Goal: Task Accomplishment & Management: Manage account settings

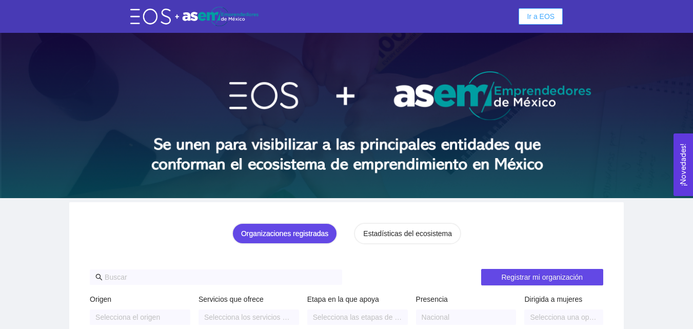
click at [536, 19] on span "Ir a EOS" at bounding box center [541, 16] width 28 height 11
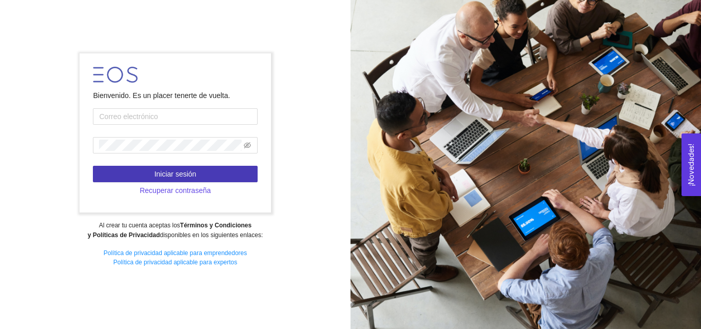
type input "[EMAIL_ADDRESS][DOMAIN_NAME]"
click at [168, 173] on span "Iniciar sesión" at bounding box center [175, 173] width 42 height 11
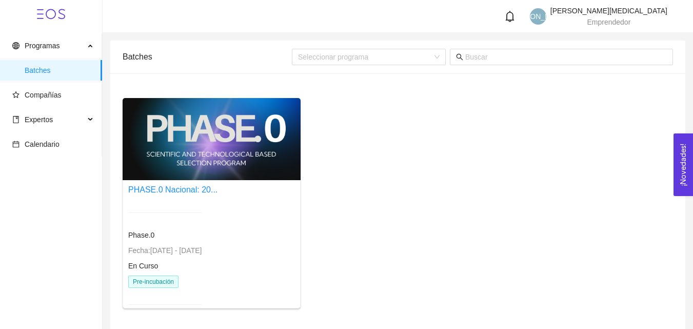
click at [151, 254] on span "Fecha: [DATE] - [DATE]" at bounding box center [164, 250] width 73 height 8
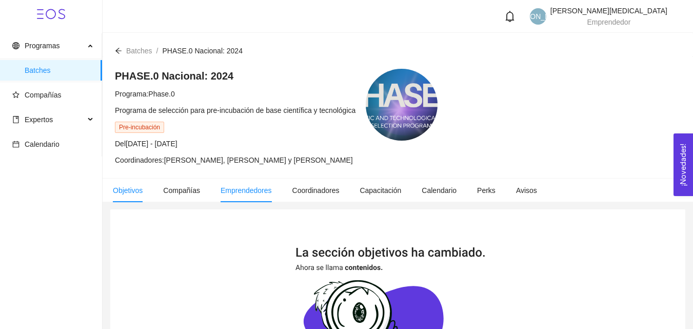
click at [253, 186] on span "Emprendedores" at bounding box center [246, 190] width 51 height 8
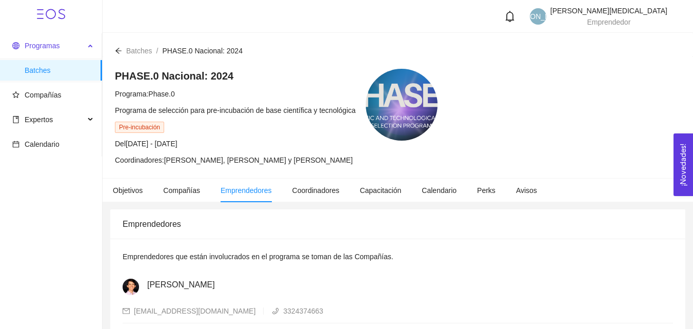
click at [32, 48] on span "Programas" at bounding box center [42, 46] width 35 height 8
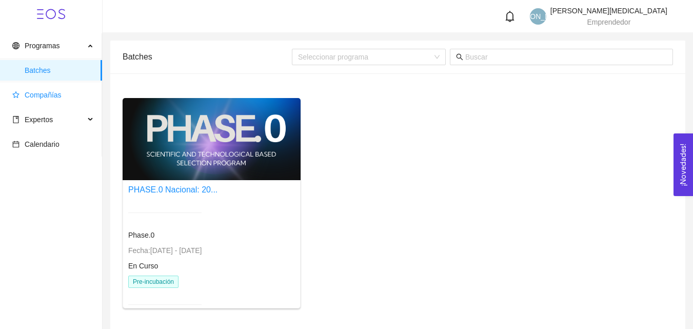
click at [49, 95] on span "Compañías" at bounding box center [43, 95] width 37 height 8
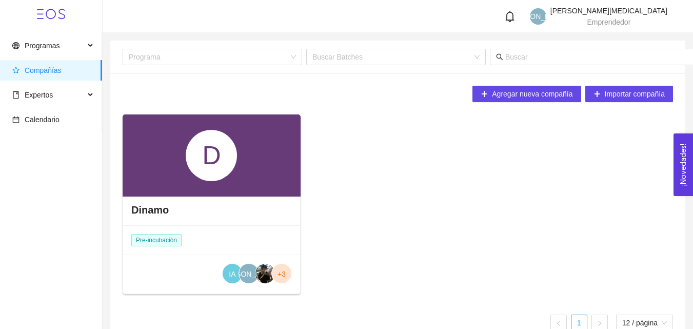
click at [186, 199] on div "Dinamo" at bounding box center [211, 209] width 177 height 31
click at [152, 211] on h4 "Dinamo" at bounding box center [149, 210] width 37 height 14
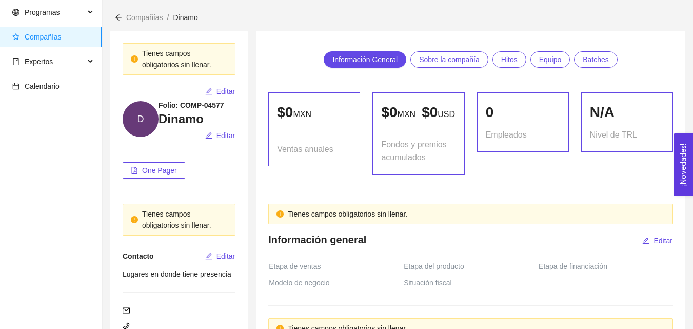
scroll to position [51, 0]
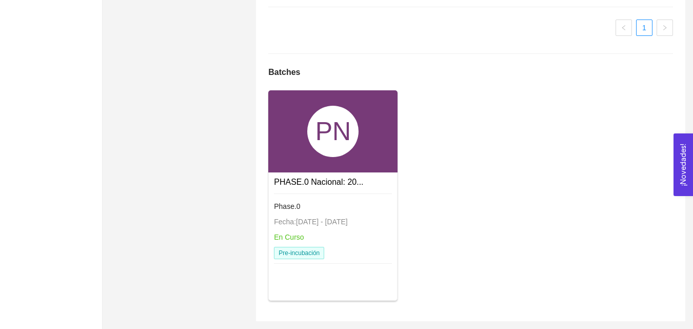
click at [304, 194] on div at bounding box center [333, 193] width 118 height 1
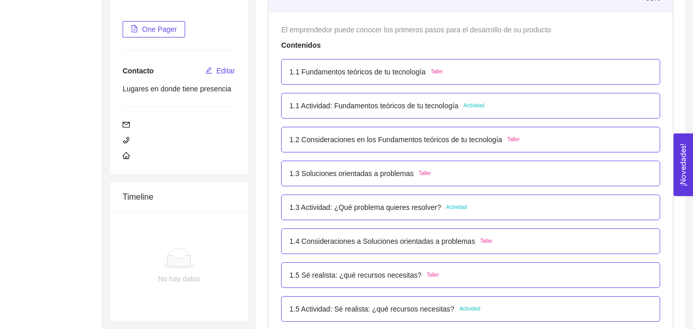
scroll to position [923, 0]
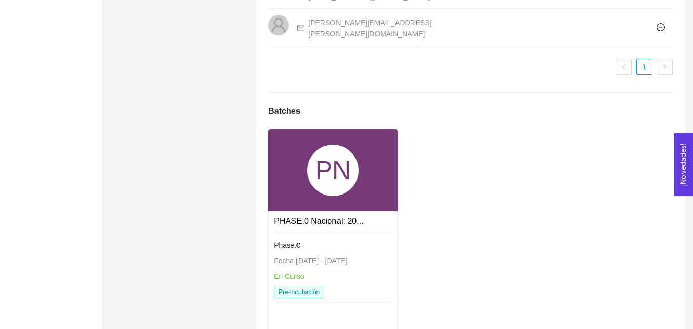
scroll to position [889, 0]
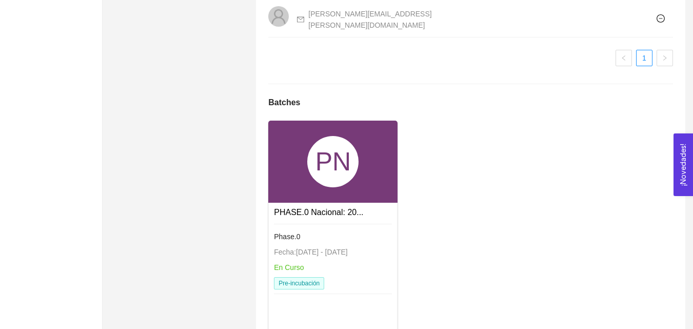
click at [344, 253] on div "Fecha: [DATE] - [DATE]" at bounding box center [333, 251] width 118 height 11
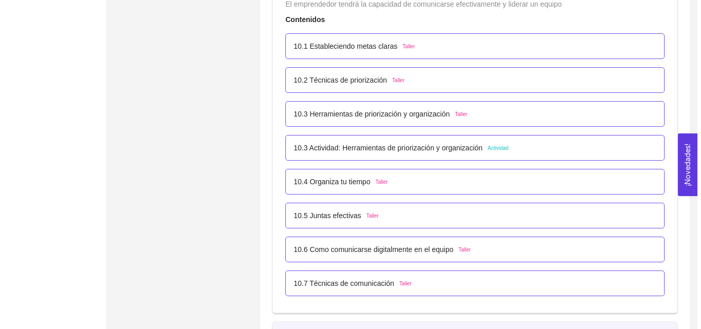
scroll to position [3813, 0]
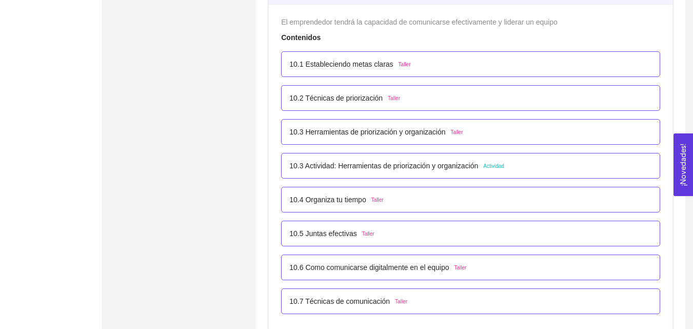
click at [499, 168] on span "Actividad" at bounding box center [493, 166] width 21 height 8
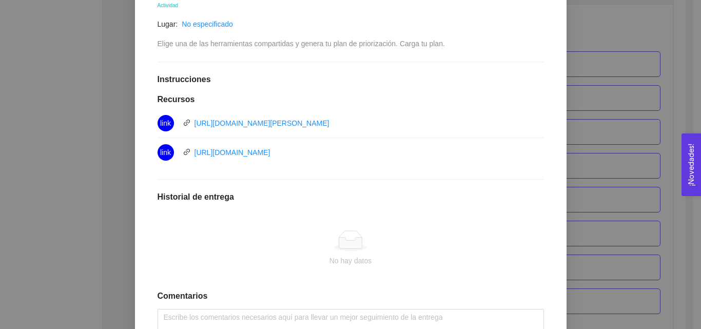
scroll to position [283, 0]
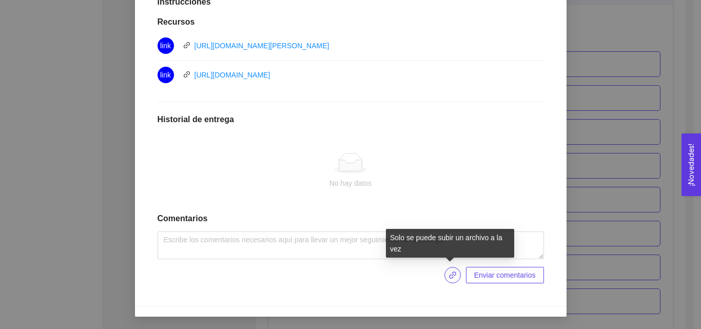
click at [452, 273] on icon "link" at bounding box center [452, 275] width 8 height 8
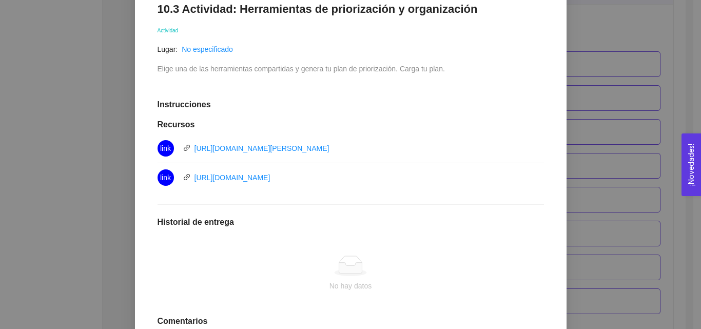
scroll to position [129, 0]
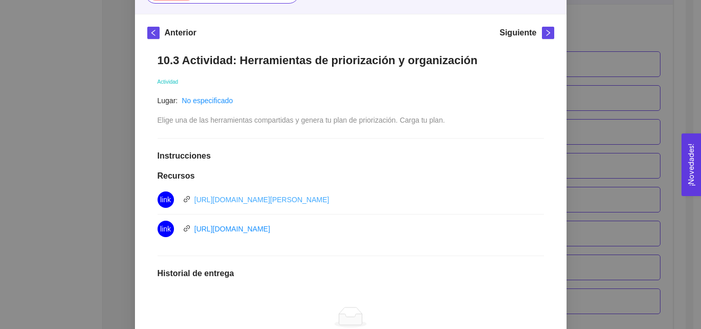
click at [265, 199] on link "[URL][DOMAIN_NAME][PERSON_NAME]" at bounding box center [261, 199] width 135 height 8
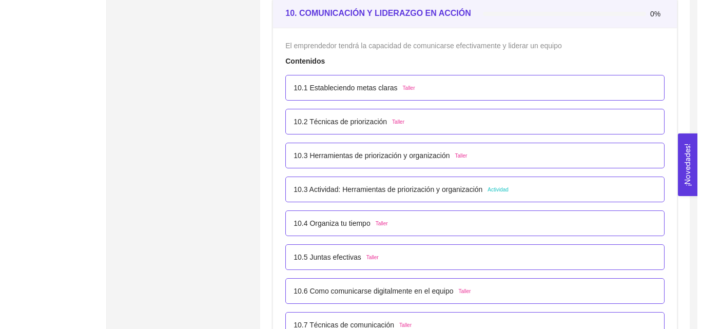
scroll to position [3789, 0]
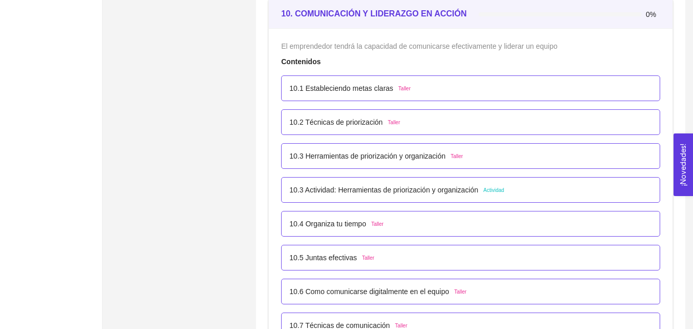
click at [385, 86] on p "10.1 Estableciendo metas claras" at bounding box center [341, 88] width 104 height 11
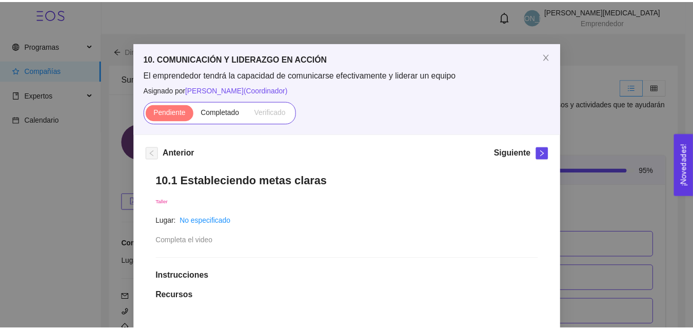
scroll to position [0, 0]
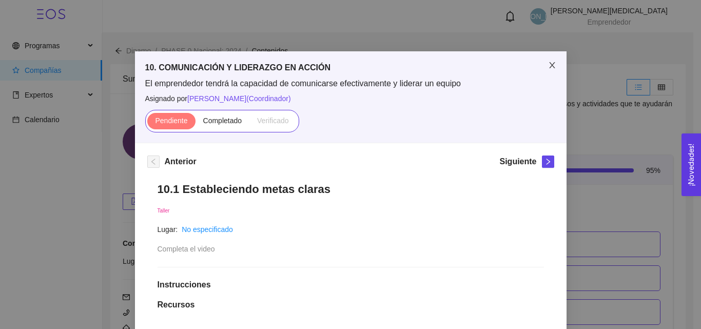
click at [544, 70] on span "Close" at bounding box center [552, 65] width 29 height 29
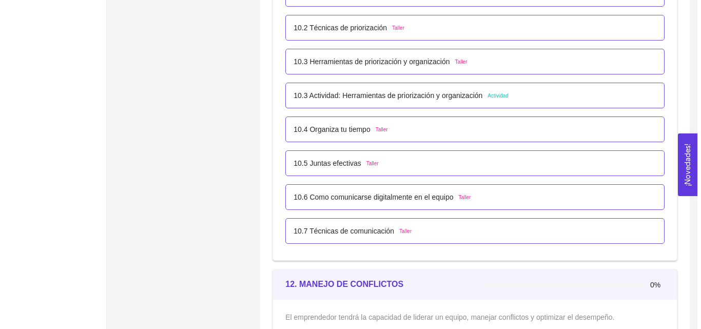
scroll to position [3626, 0]
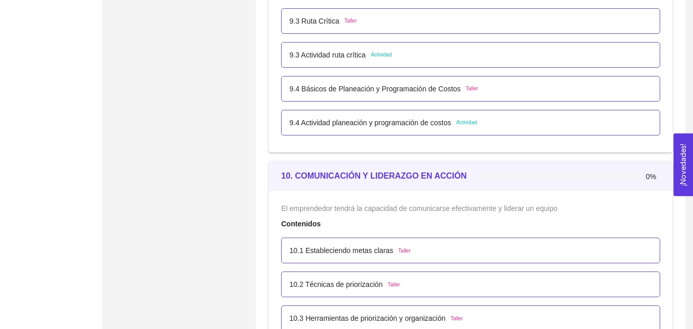
click at [431, 248] on div "10.1 Estableciendo metas claras Taller" at bounding box center [470, 250] width 363 height 11
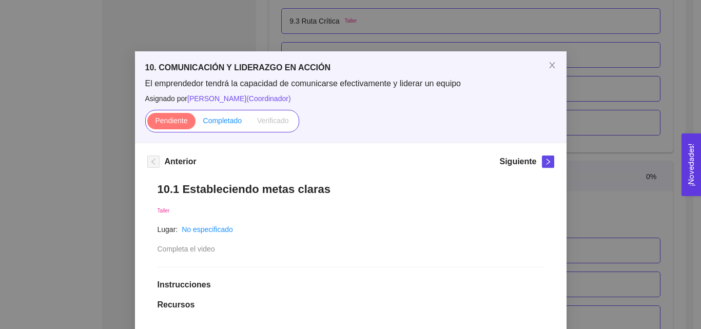
click at [220, 114] on label "Completado" at bounding box center [222, 121] width 54 height 16
click at [195, 123] on input "Completado" at bounding box center [195, 123] width 0 height 0
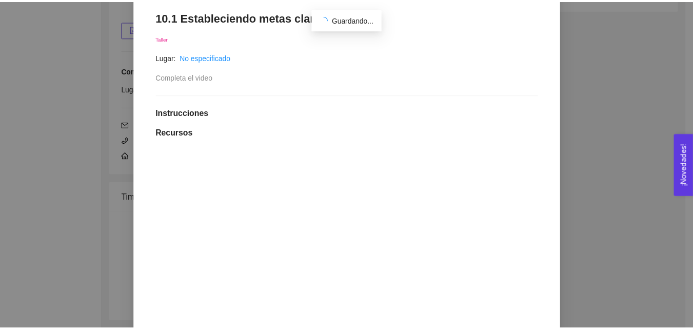
scroll to position [0, 0]
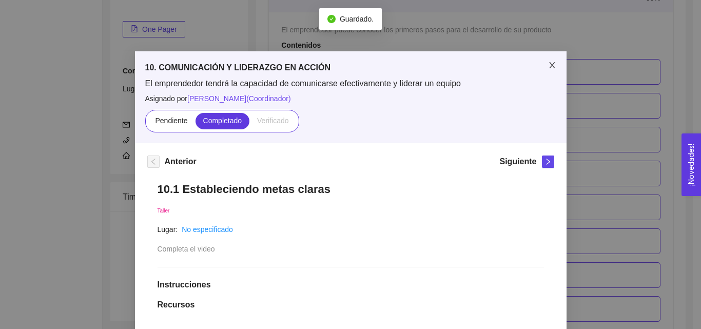
click at [552, 68] on span "Close" at bounding box center [552, 65] width 29 height 29
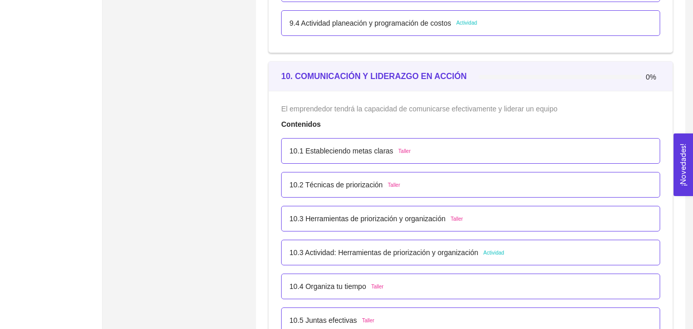
scroll to position [3729, 0]
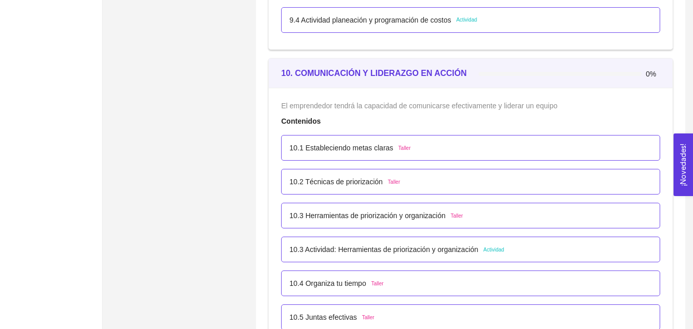
click at [432, 150] on div "10.1 Estableciendo metas claras Taller" at bounding box center [470, 147] width 363 height 11
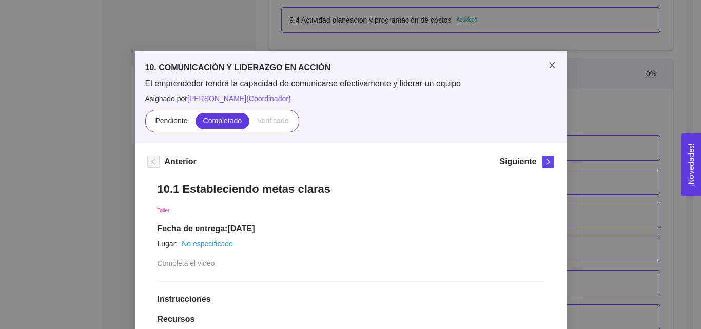
click at [548, 67] on icon "close" at bounding box center [552, 65] width 8 height 8
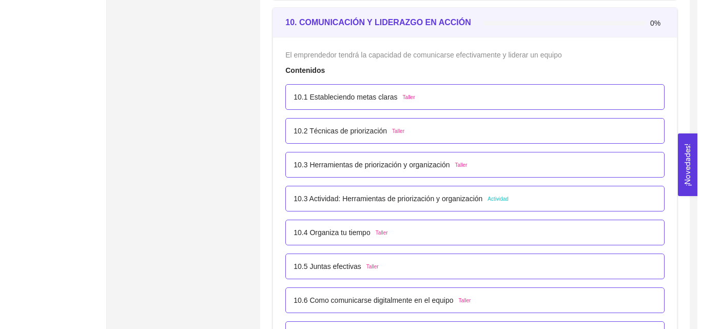
scroll to position [3780, 0]
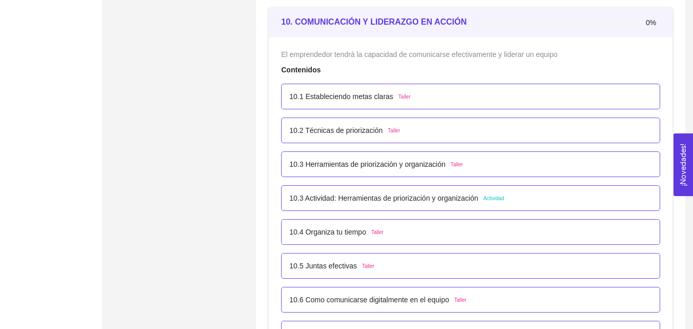
click at [357, 134] on p "10.2 Técnicas de priorización" at bounding box center [335, 130] width 93 height 11
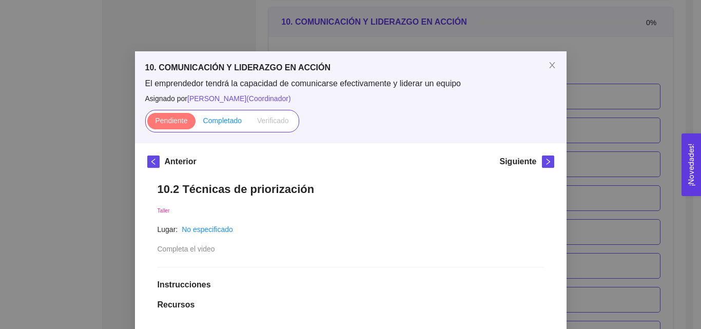
click at [227, 120] on span "Completado" at bounding box center [222, 120] width 39 height 8
click at [195, 123] on input "Completado" at bounding box center [195, 123] width 0 height 0
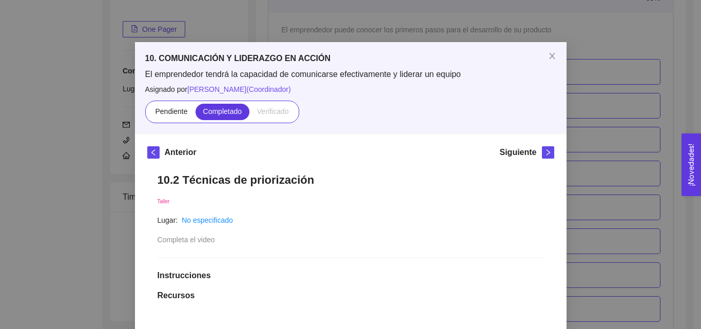
scroll to position [0, 0]
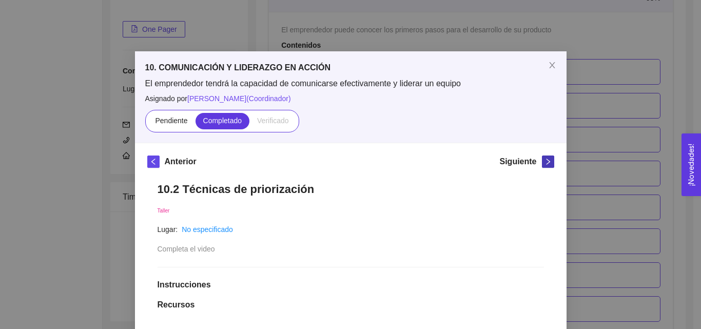
click at [542, 165] on span "right" at bounding box center [547, 161] width 11 height 7
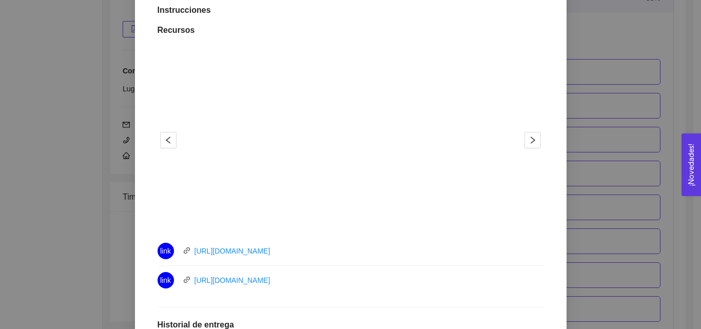
scroll to position [308, 0]
click at [528, 142] on icon "right" at bounding box center [532, 140] width 8 height 8
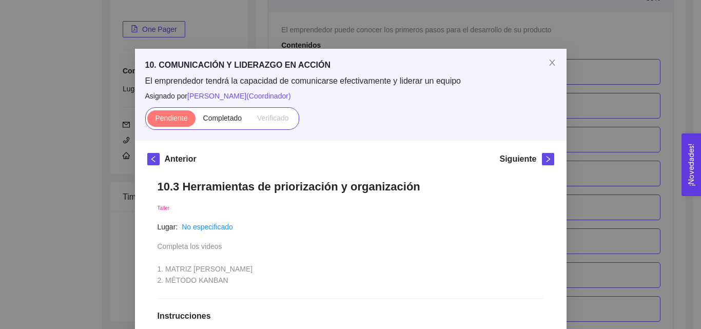
scroll to position [0, 0]
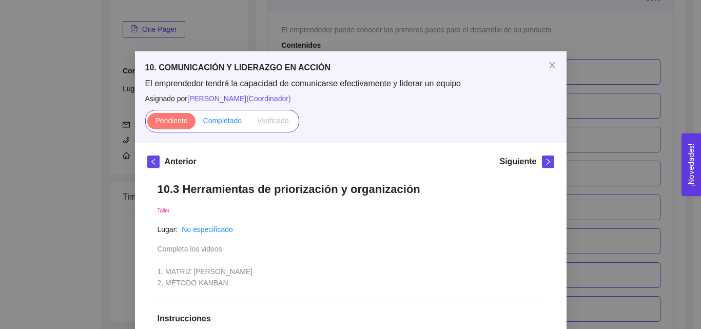
click at [217, 120] on span "Completado" at bounding box center [222, 120] width 39 height 8
click at [195, 123] on input "Completado" at bounding box center [195, 123] width 0 height 0
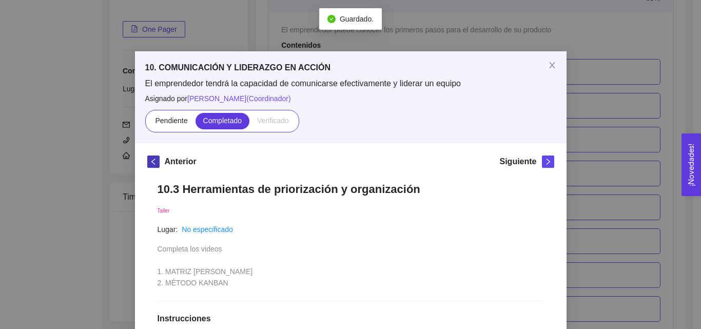
click at [150, 158] on icon "left" at bounding box center [153, 161] width 7 height 7
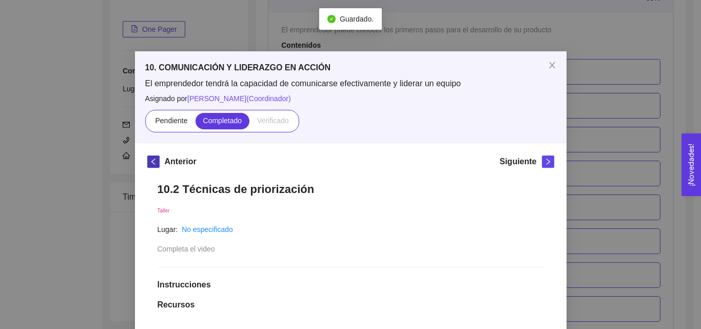
click at [150, 158] on icon "left" at bounding box center [153, 161] width 7 height 7
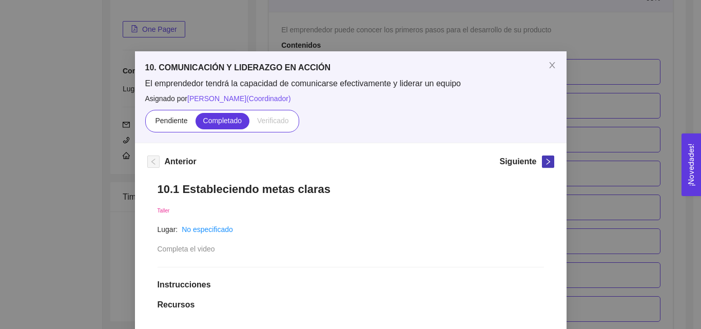
click at [545, 159] on icon "right" at bounding box center [547, 161] width 7 height 7
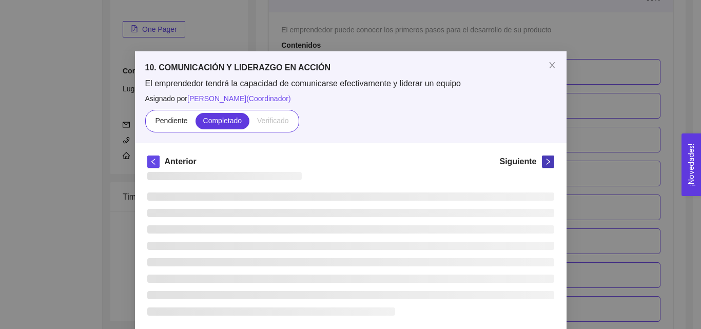
click at [545, 159] on icon "right" at bounding box center [547, 161] width 7 height 7
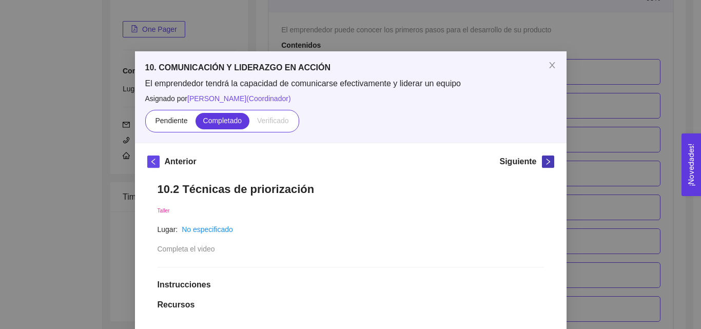
click at [545, 159] on icon "right" at bounding box center [547, 161] width 7 height 7
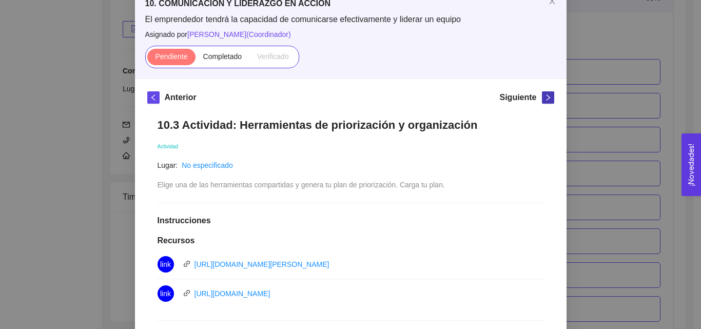
scroll to position [51, 0]
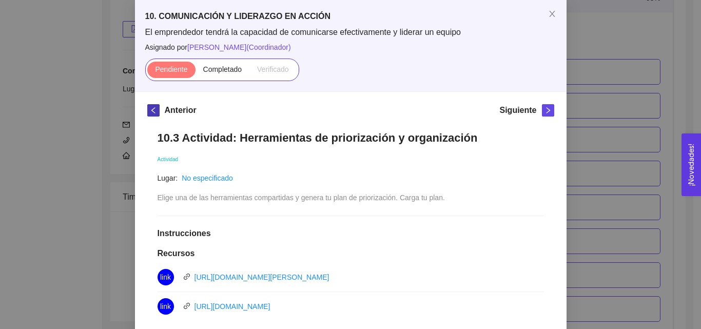
click at [150, 110] on icon "left" at bounding box center [153, 110] width 7 height 7
